Goal: Information Seeking & Learning: Learn about a topic

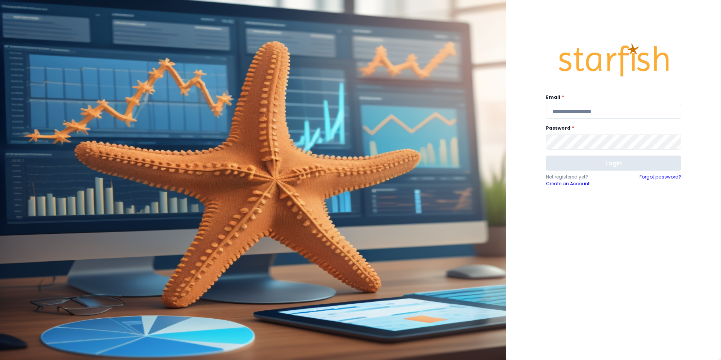
type input "**********"
click at [609, 168] on button "Login" at bounding box center [613, 163] width 135 height 15
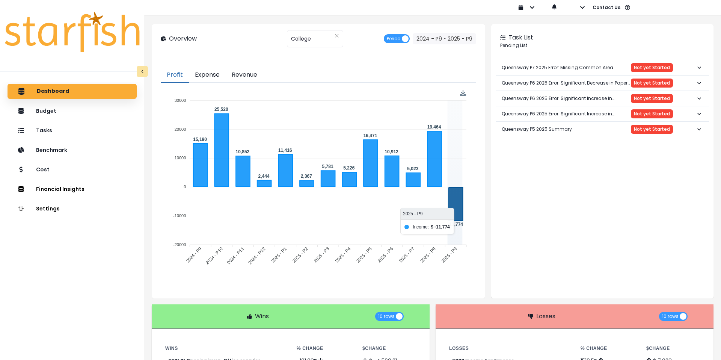
click at [453, 197] on icon at bounding box center [456, 203] width 14 height 33
click at [454, 201] on icon at bounding box center [456, 203] width 14 height 33
click at [455, 214] on icon at bounding box center [456, 203] width 14 height 33
click at [333, 33] on div "******* College" at bounding box center [315, 38] width 56 height 17
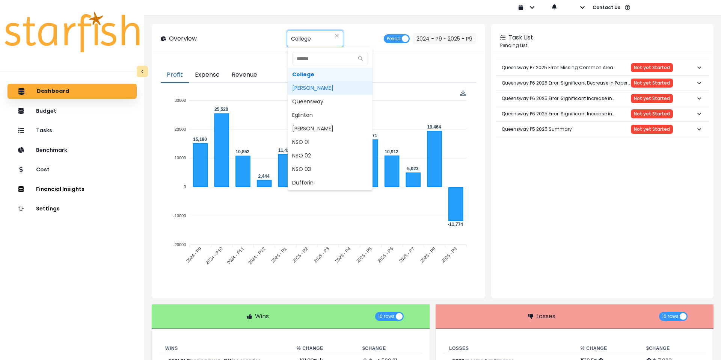
click at [317, 86] on span "[PERSON_NAME]" at bounding box center [330, 88] width 85 height 14
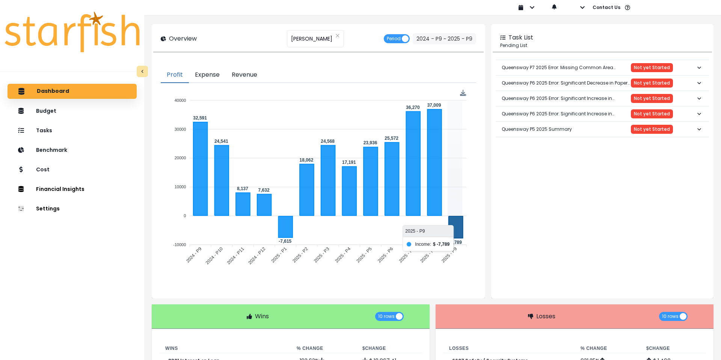
click at [458, 231] on icon at bounding box center [456, 227] width 14 height 22
click at [319, 36] on div "****** [PERSON_NAME]" at bounding box center [315, 38] width 57 height 17
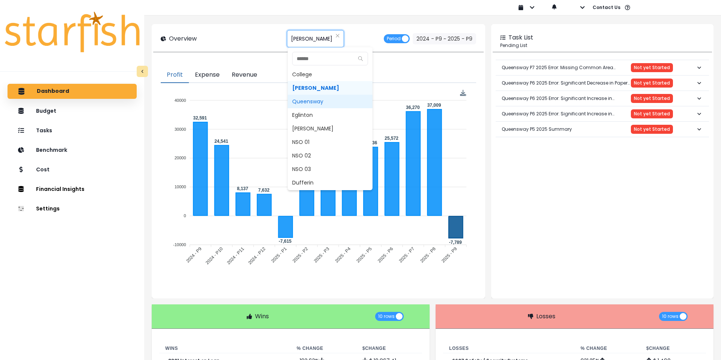
click at [310, 104] on span "Queensway" at bounding box center [330, 102] width 85 height 14
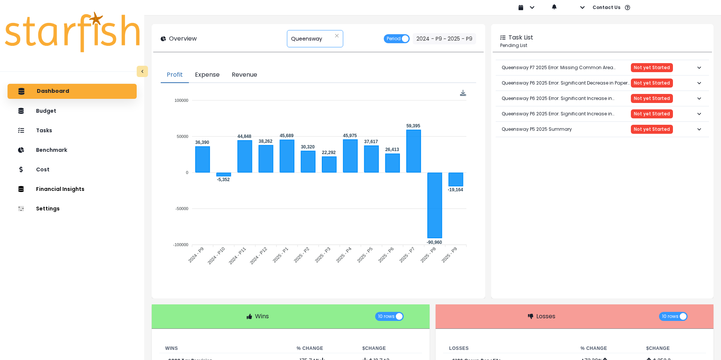
click at [319, 39] on span "Queensway" at bounding box center [306, 39] width 31 height 16
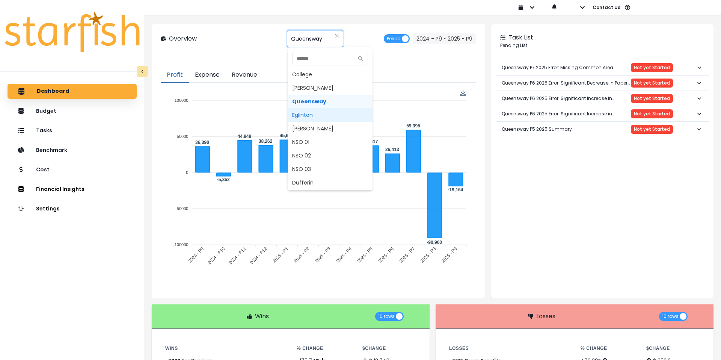
click at [309, 116] on span "Eglinton" at bounding box center [330, 115] width 85 height 14
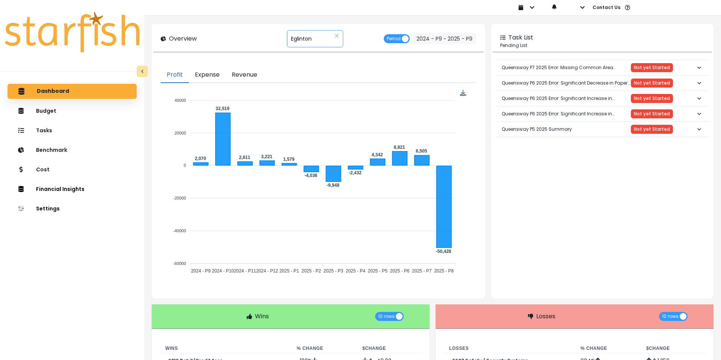
click at [308, 44] on span "Eglinton" at bounding box center [301, 39] width 21 height 16
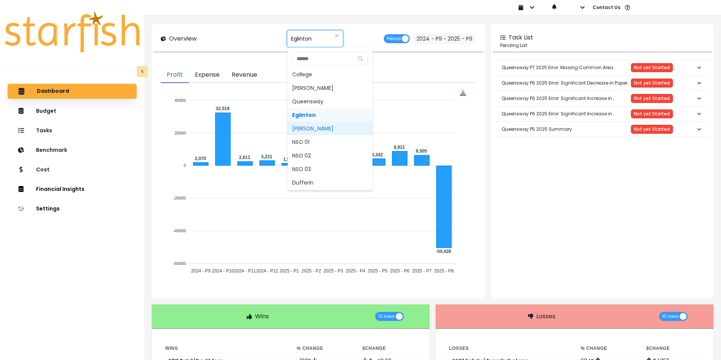
click at [316, 128] on span "[PERSON_NAME]" at bounding box center [330, 129] width 85 height 14
type input "********"
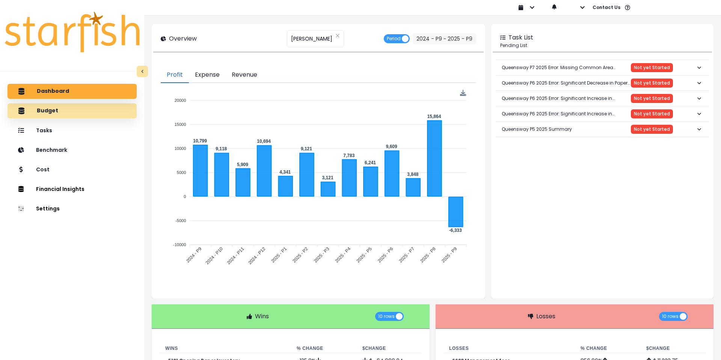
click at [46, 114] on div "Budget" at bounding box center [72, 111] width 117 height 16
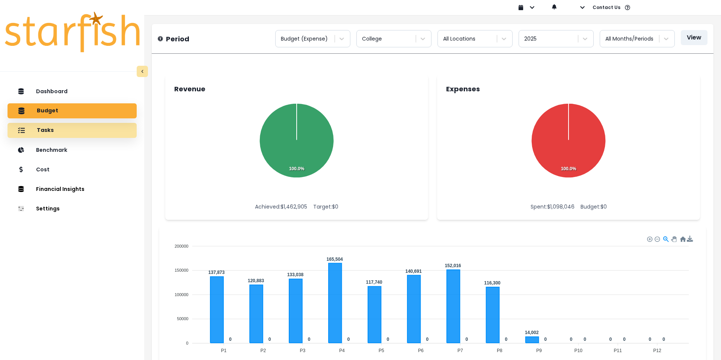
click at [47, 130] on p "Tasks" at bounding box center [45, 130] width 17 height 7
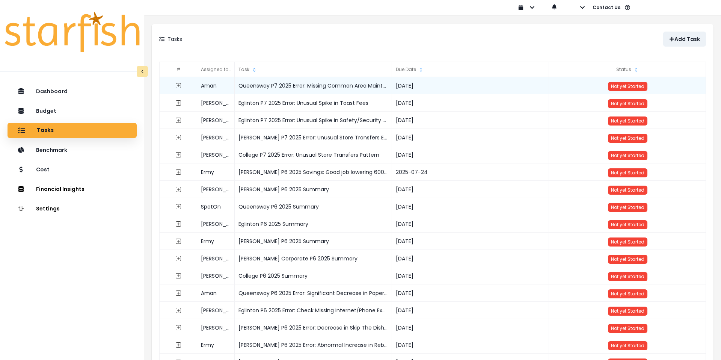
click at [285, 89] on div "Queensway P7 2025 Error: Missing Common Area Maintenance" at bounding box center [313, 85] width 157 height 17
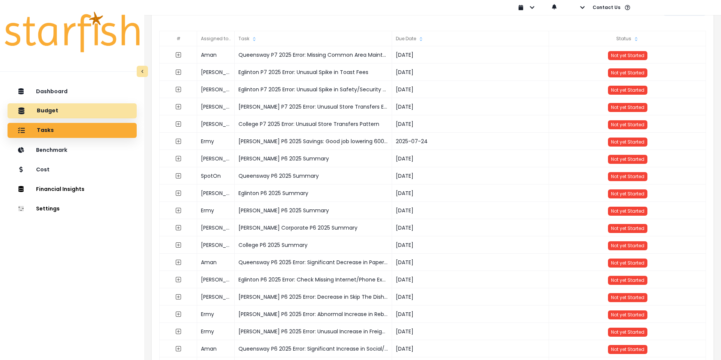
scroll to position [30, 0]
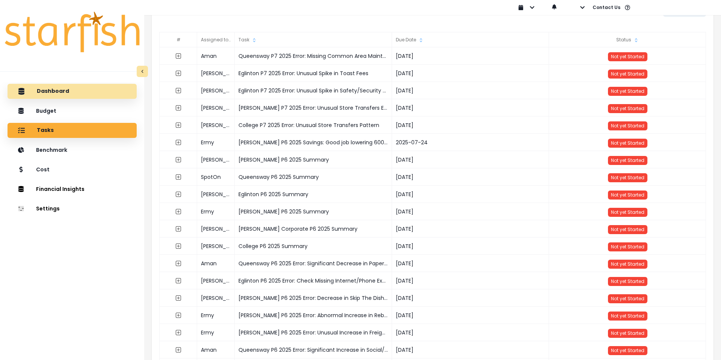
click at [54, 97] on div "Dashboard" at bounding box center [72, 91] width 117 height 16
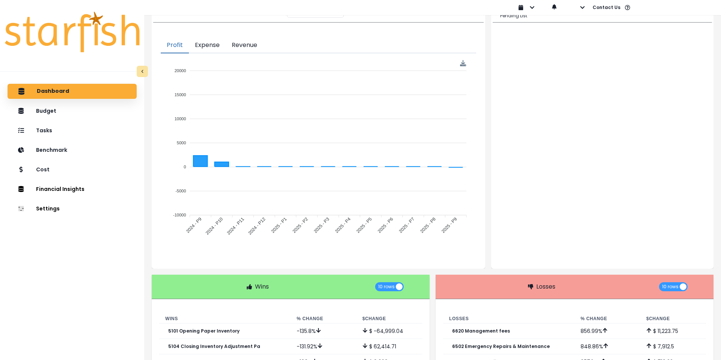
scroll to position [0, 0]
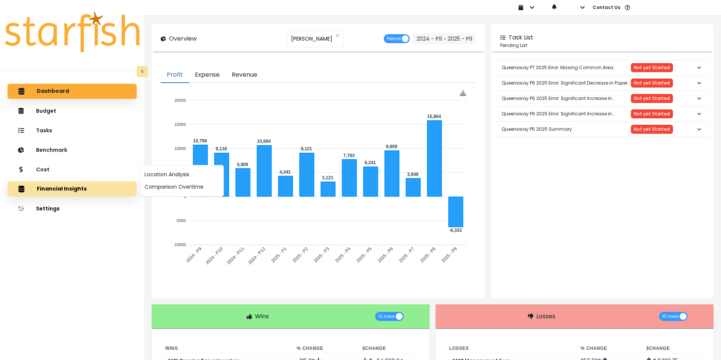
click at [47, 189] on button "Financial Insights" at bounding box center [72, 188] width 129 height 15
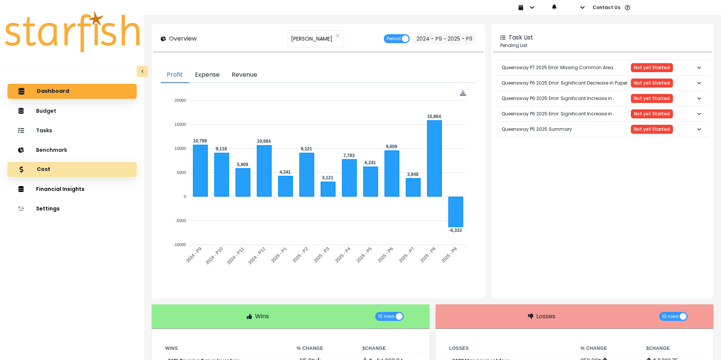
click at [47, 173] on div "Cost" at bounding box center [72, 170] width 117 height 16
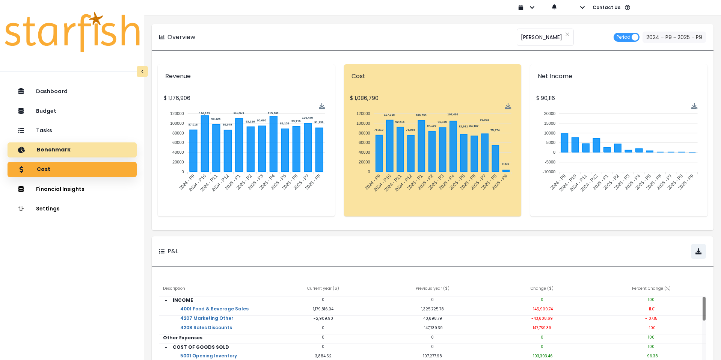
click at [52, 150] on p "Benchmark" at bounding box center [54, 150] width 34 height 7
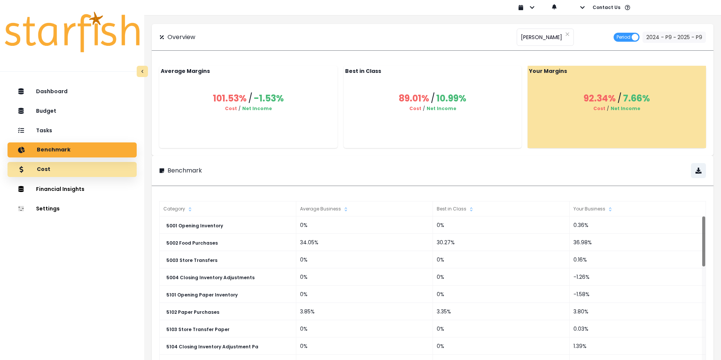
click at [74, 173] on div "Cost" at bounding box center [72, 170] width 117 height 16
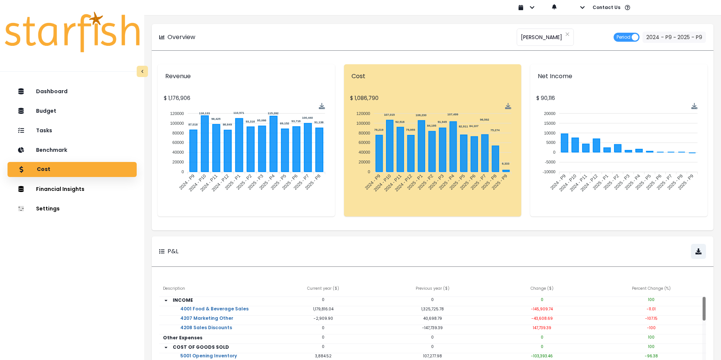
click at [396, 154] on foreignobject at bounding box center [432, 153] width 165 height 103
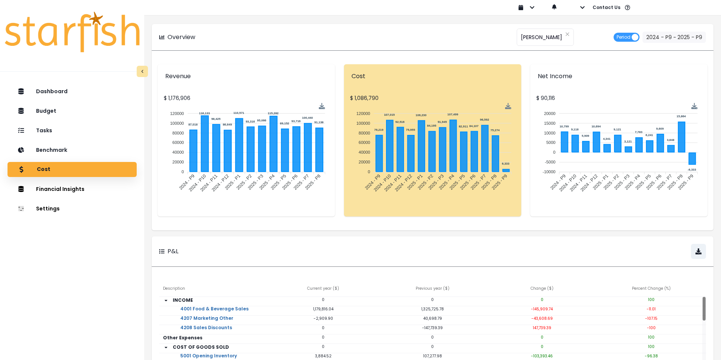
click at [49, 169] on div "Cost" at bounding box center [72, 170] width 117 height 16
click at [51, 94] on p "Dashboard" at bounding box center [53, 91] width 32 height 7
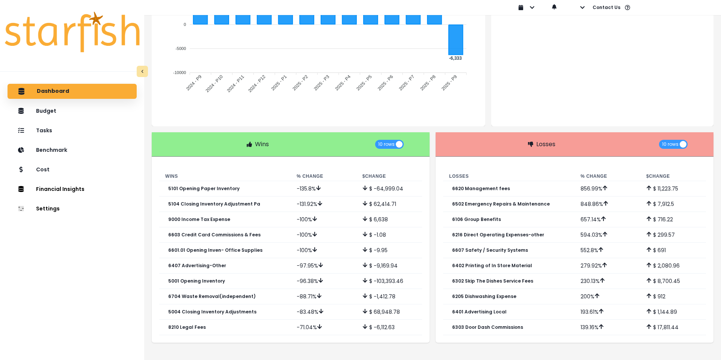
scroll to position [173, 0]
click at [49, 95] on div "Dashboard" at bounding box center [72, 91] width 117 height 16
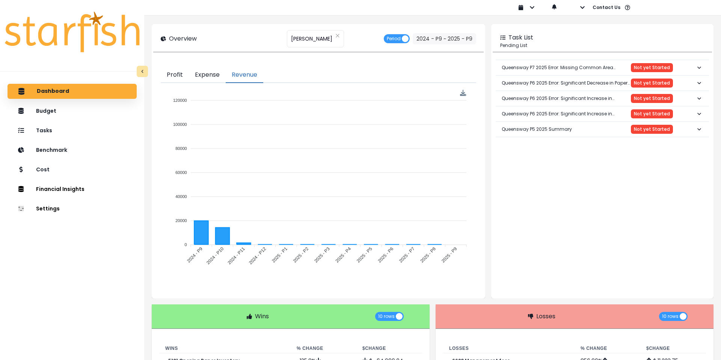
click at [243, 72] on button "Revenue" at bounding box center [245, 75] width 38 height 16
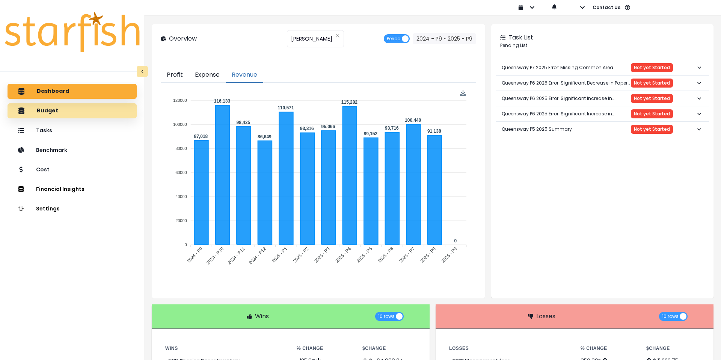
click at [38, 117] on div "Budget" at bounding box center [72, 111] width 117 height 16
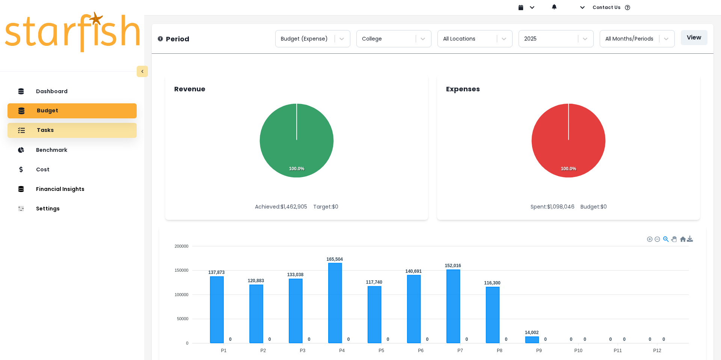
click at [50, 130] on p "Tasks" at bounding box center [45, 130] width 17 height 7
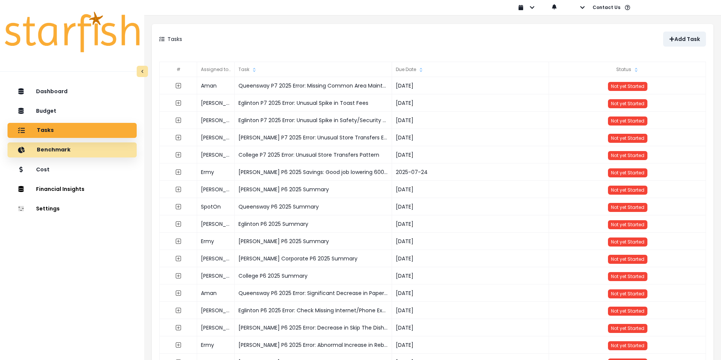
click at [60, 152] on p "Benchmark" at bounding box center [54, 150] width 34 height 7
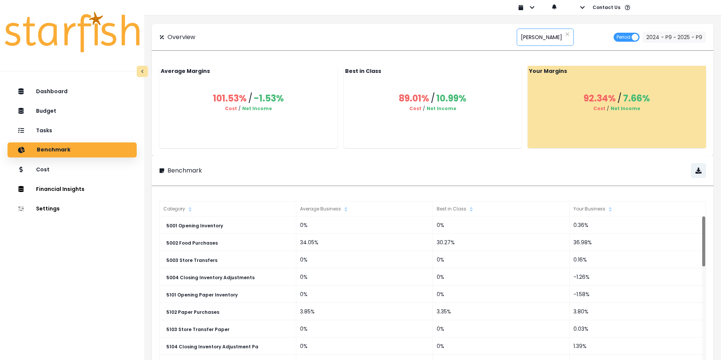
click at [547, 39] on div "******** [PERSON_NAME]" at bounding box center [545, 37] width 57 height 17
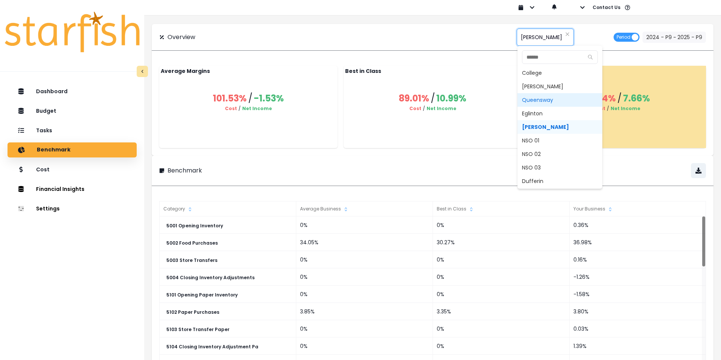
click at [540, 100] on span "Queensway" at bounding box center [560, 100] width 85 height 14
type input "*********"
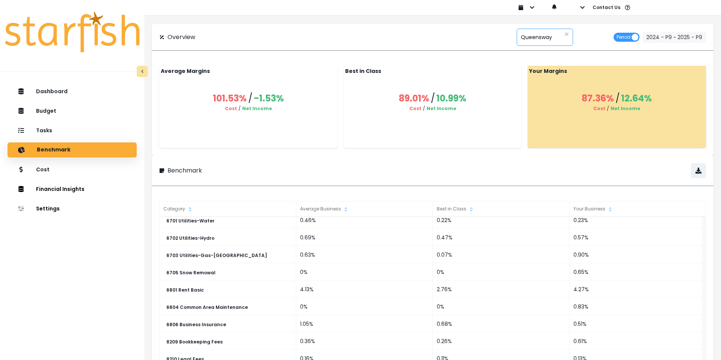
scroll to position [119, 0]
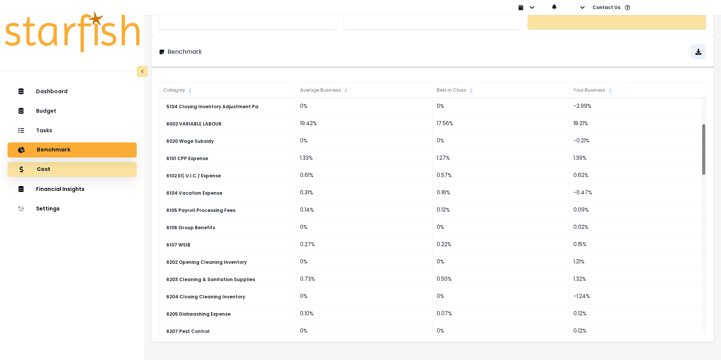
click at [73, 168] on div "Cost" at bounding box center [72, 170] width 117 height 16
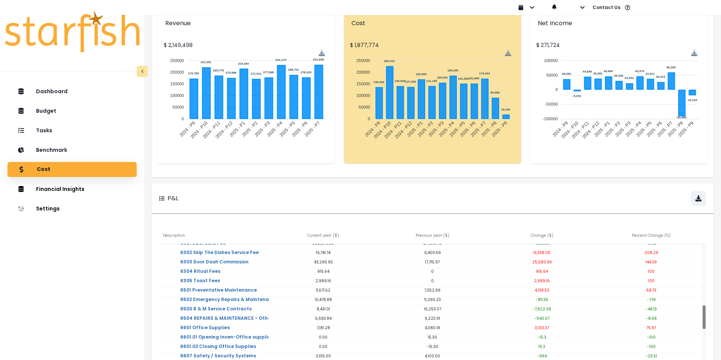
scroll to position [0, 0]
